Goal: Navigation & Orientation: Find specific page/section

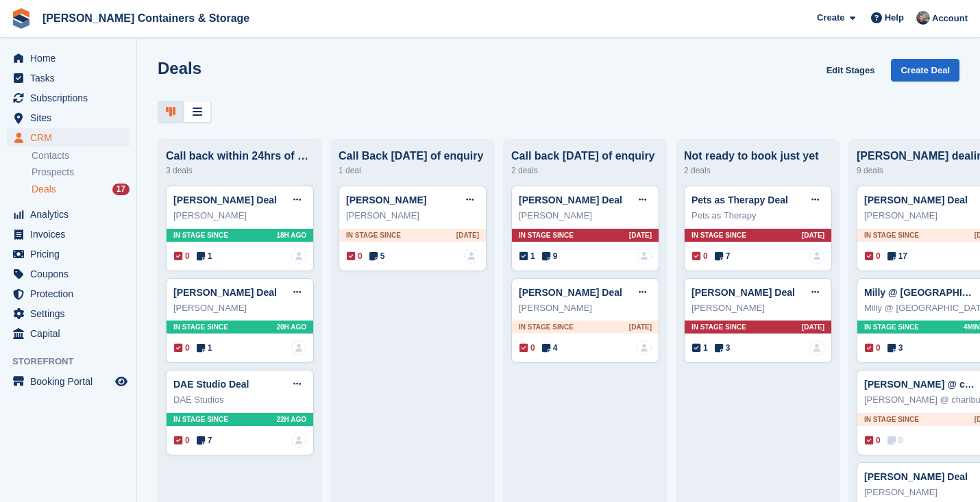
scroll to position [0, 33]
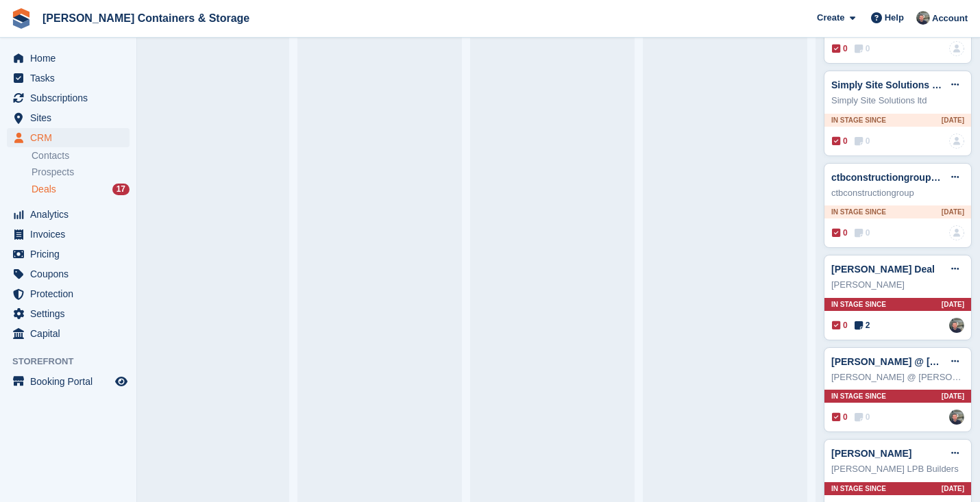
click at [42, 193] on span "Deals" at bounding box center [44, 189] width 25 height 13
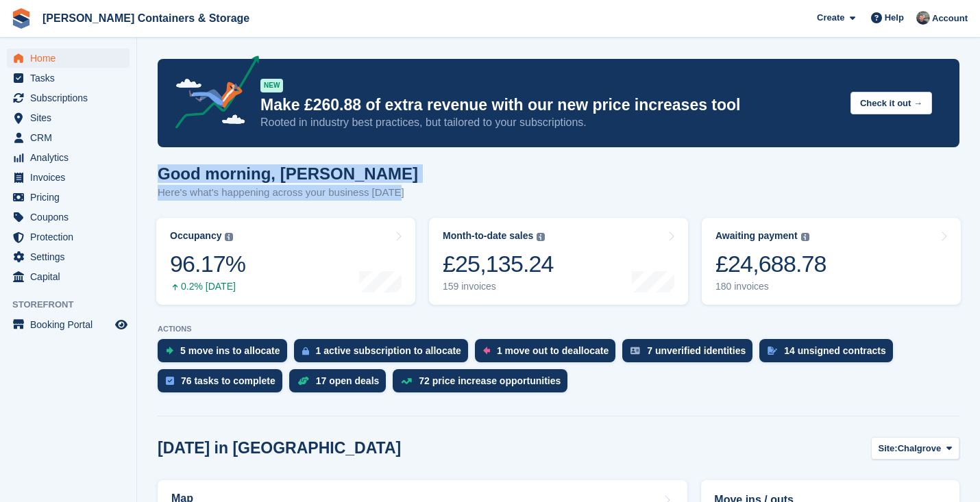
drag, startPoint x: 409, startPoint y: 188, endPoint x: 149, endPoint y: 175, distance: 260.7
click at [165, 171] on h1 "Good morning, Adam" at bounding box center [288, 173] width 260 height 18
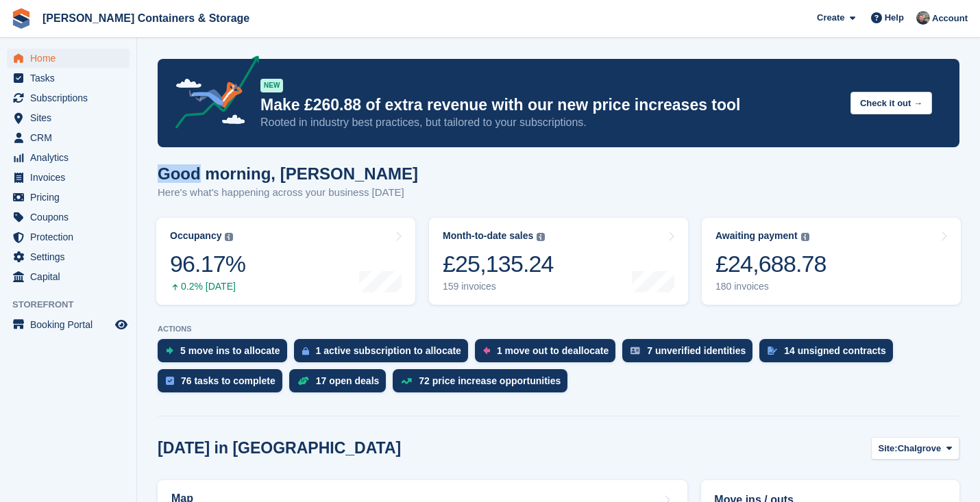
click at [165, 171] on h1 "Good morning, Adam" at bounding box center [288, 173] width 260 height 18
click at [176, 179] on h1 "Good morning, Adam" at bounding box center [288, 173] width 260 height 18
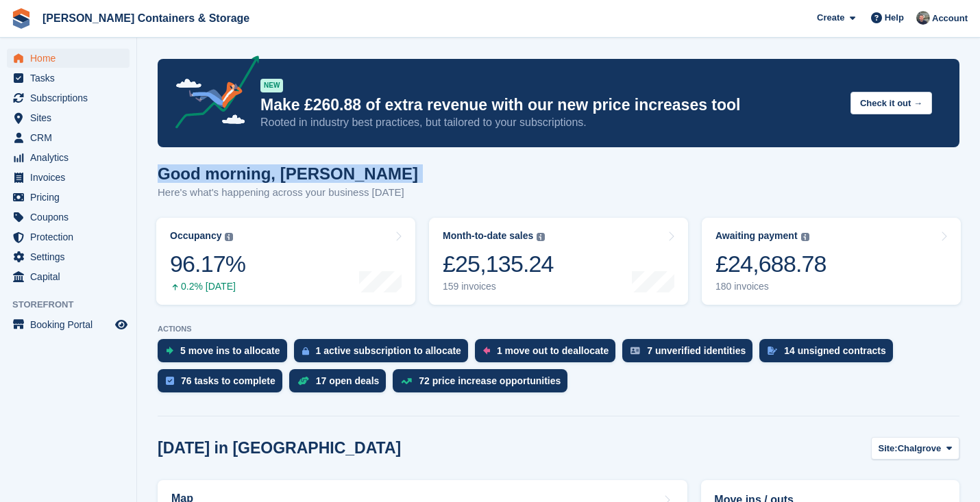
click at [193, 183] on h1 "Good morning, Adam" at bounding box center [288, 173] width 260 height 18
click at [193, 189] on p "Here's what's happening across your business today" at bounding box center [288, 193] width 260 height 16
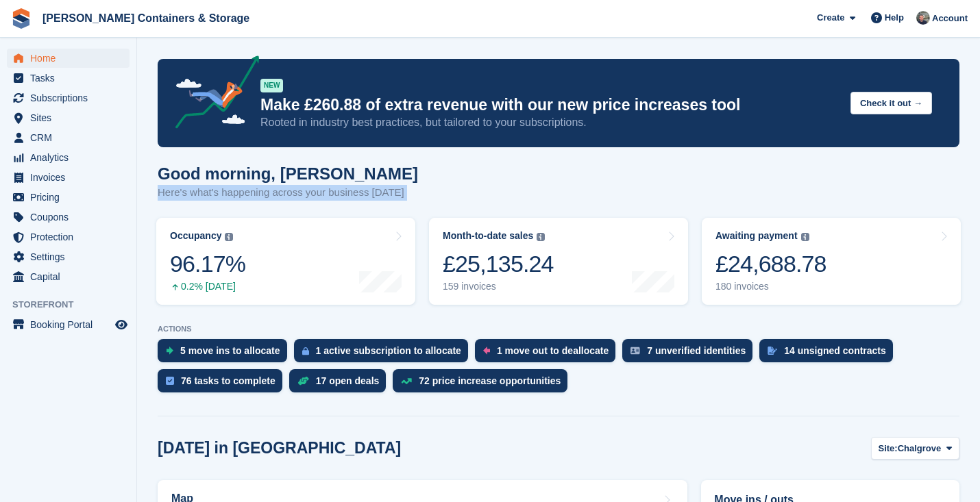
click at [193, 189] on p "Here's what's happening across your business today" at bounding box center [288, 193] width 260 height 16
click at [486, 175] on div "Good morning, Adam Here's what's happening across your business today" at bounding box center [559, 190] width 802 height 53
